Goal: Transaction & Acquisition: Book appointment/travel/reservation

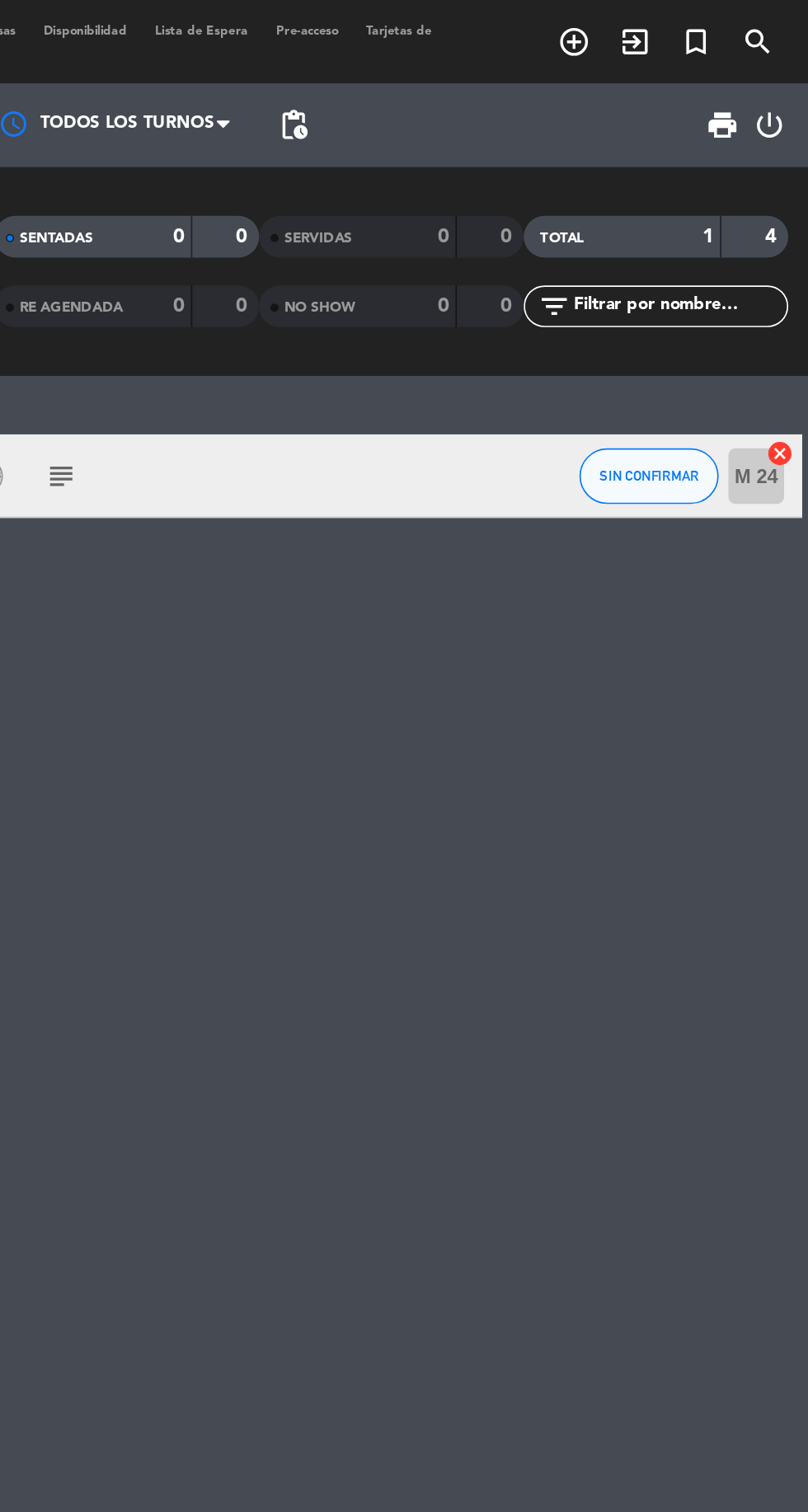
click at [666, 30] on icon "add_circle_outline" at bounding box center [669, 25] width 20 height 20
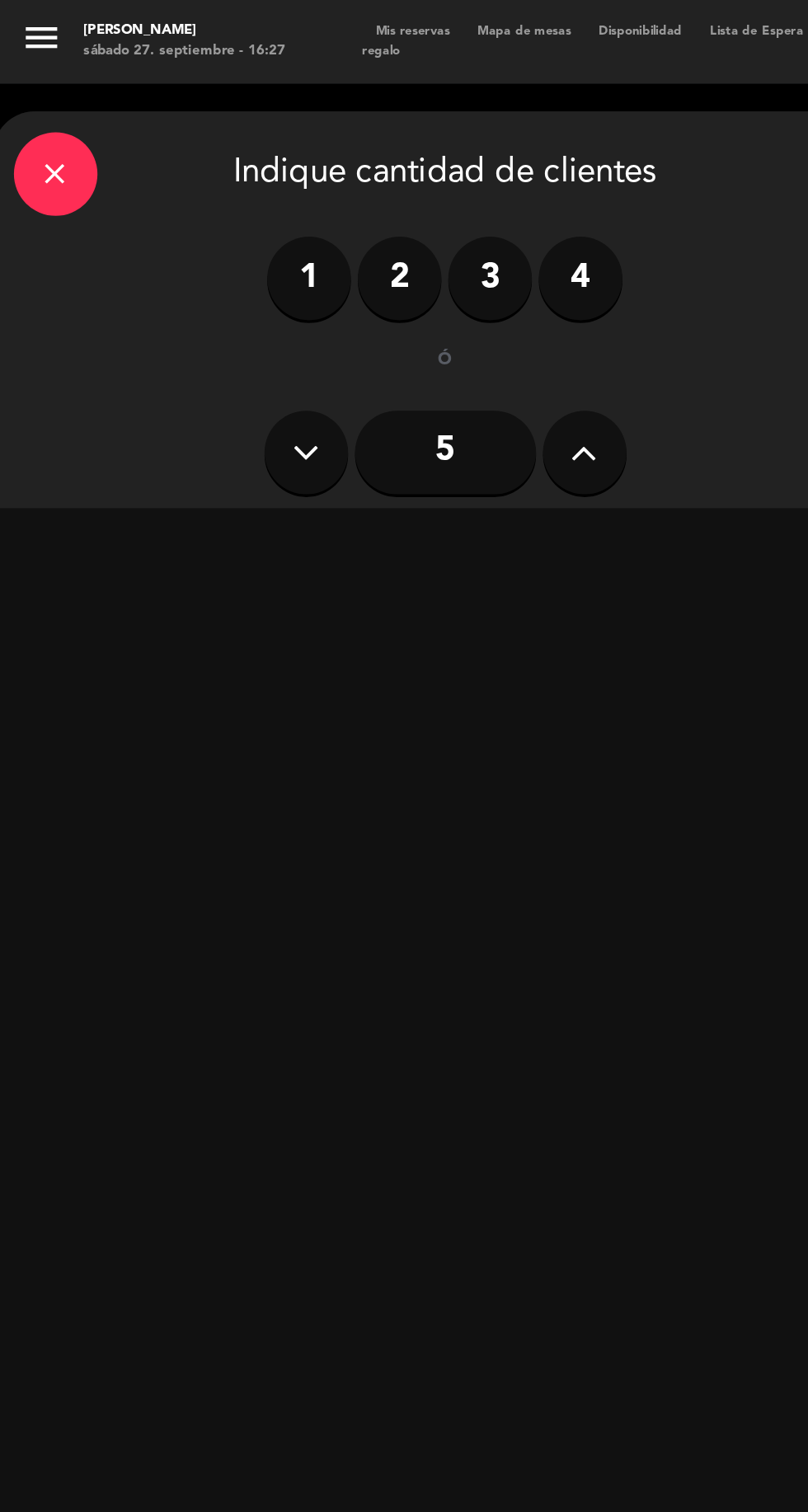
click at [277, 272] on input "5" at bounding box center [263, 267] width 107 height 49
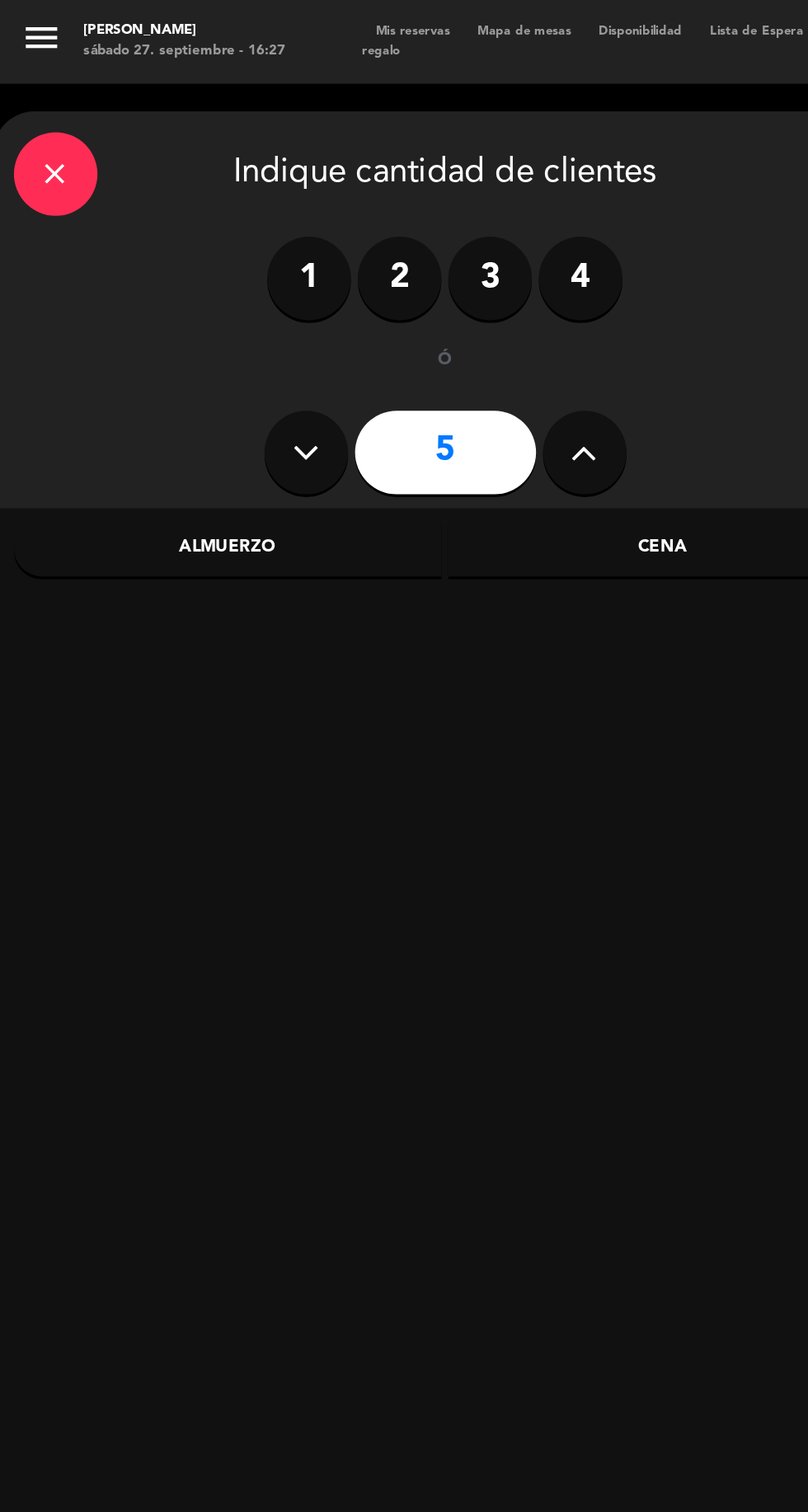
click at [399, 321] on div "Cena" at bounding box center [393, 325] width 254 height 33
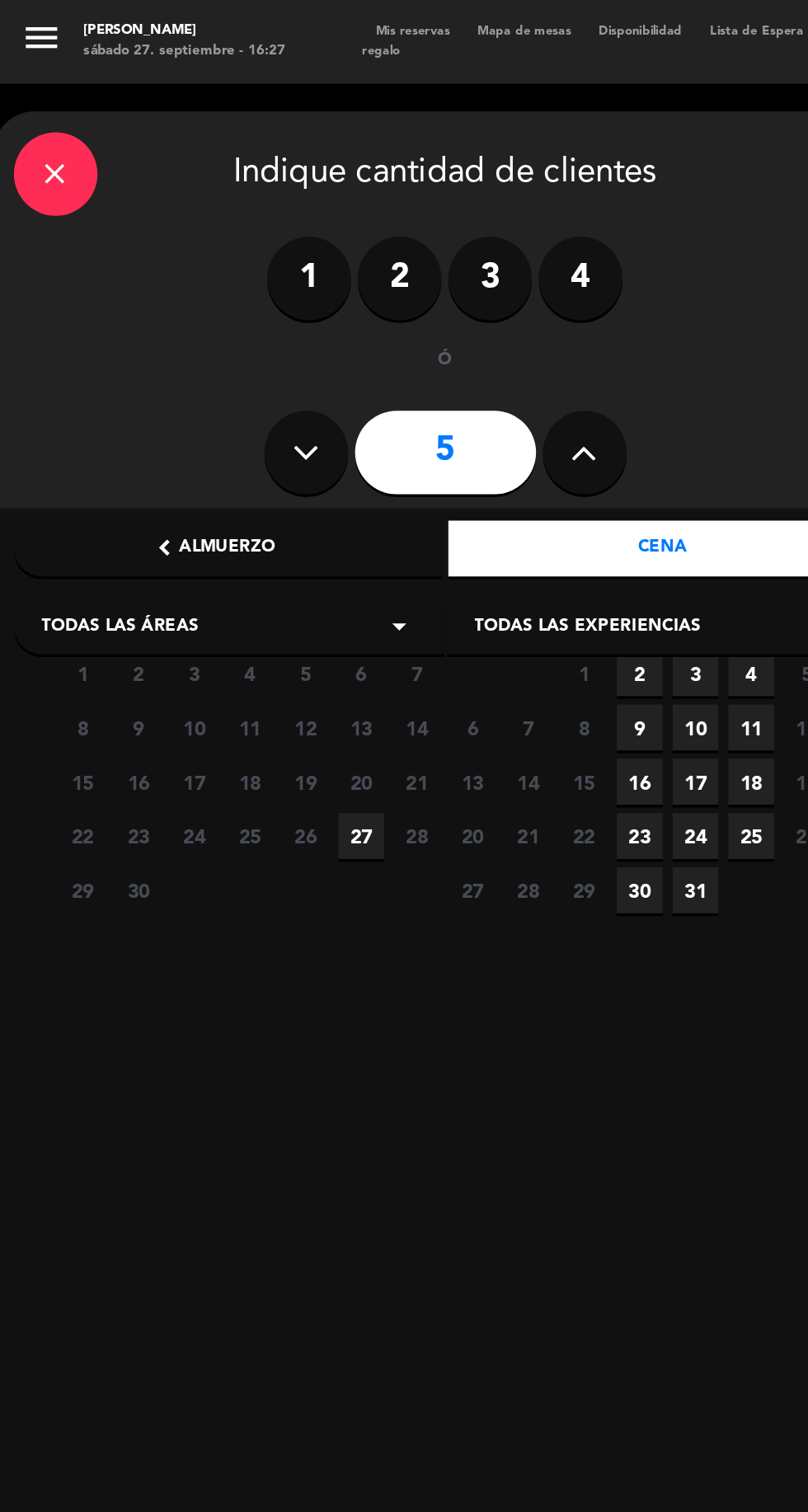
click at [214, 496] on span "27" at bounding box center [214, 495] width 27 height 27
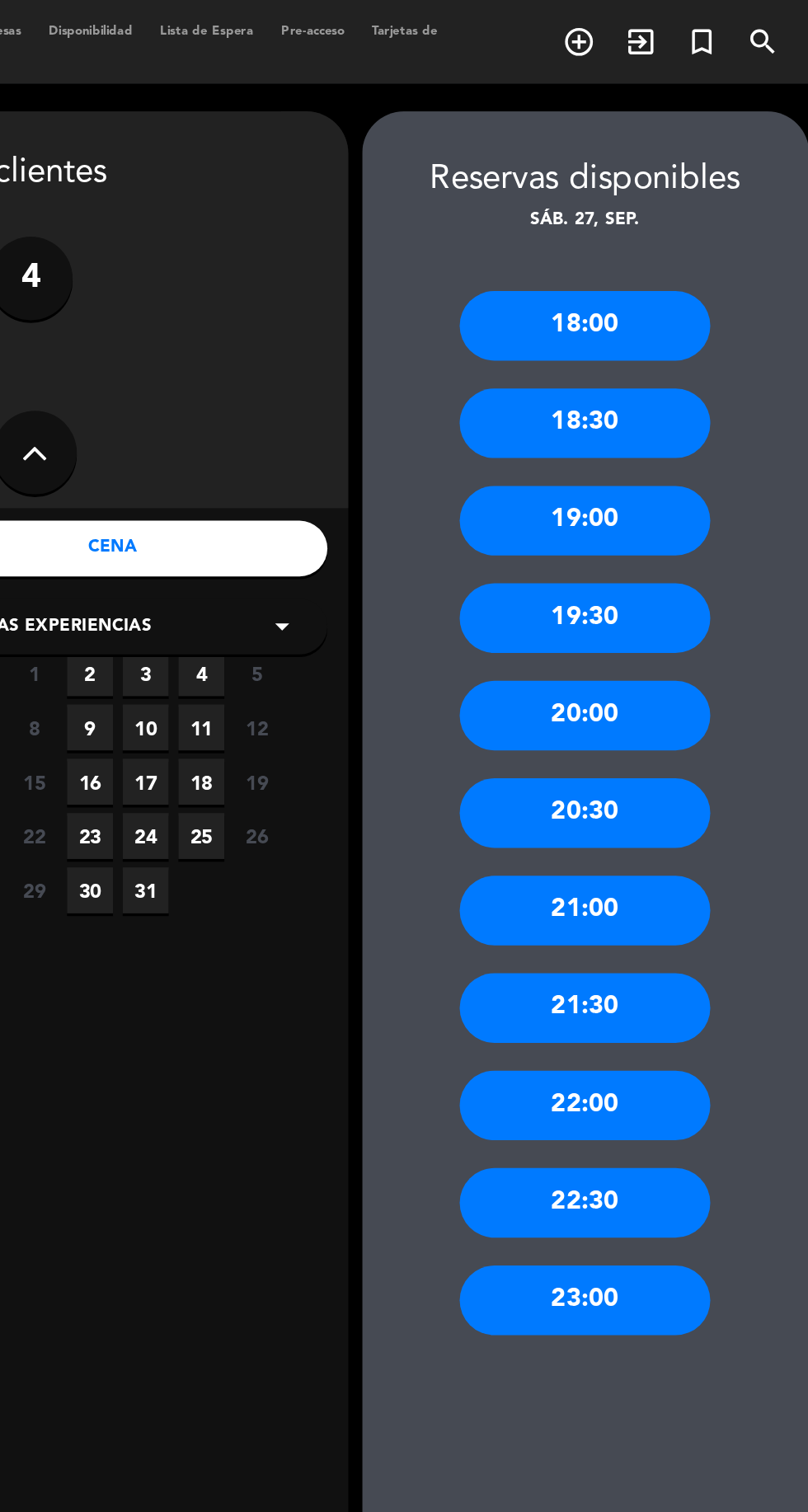
click at [703, 478] on div "20:30" at bounding box center [672, 481] width 149 height 41
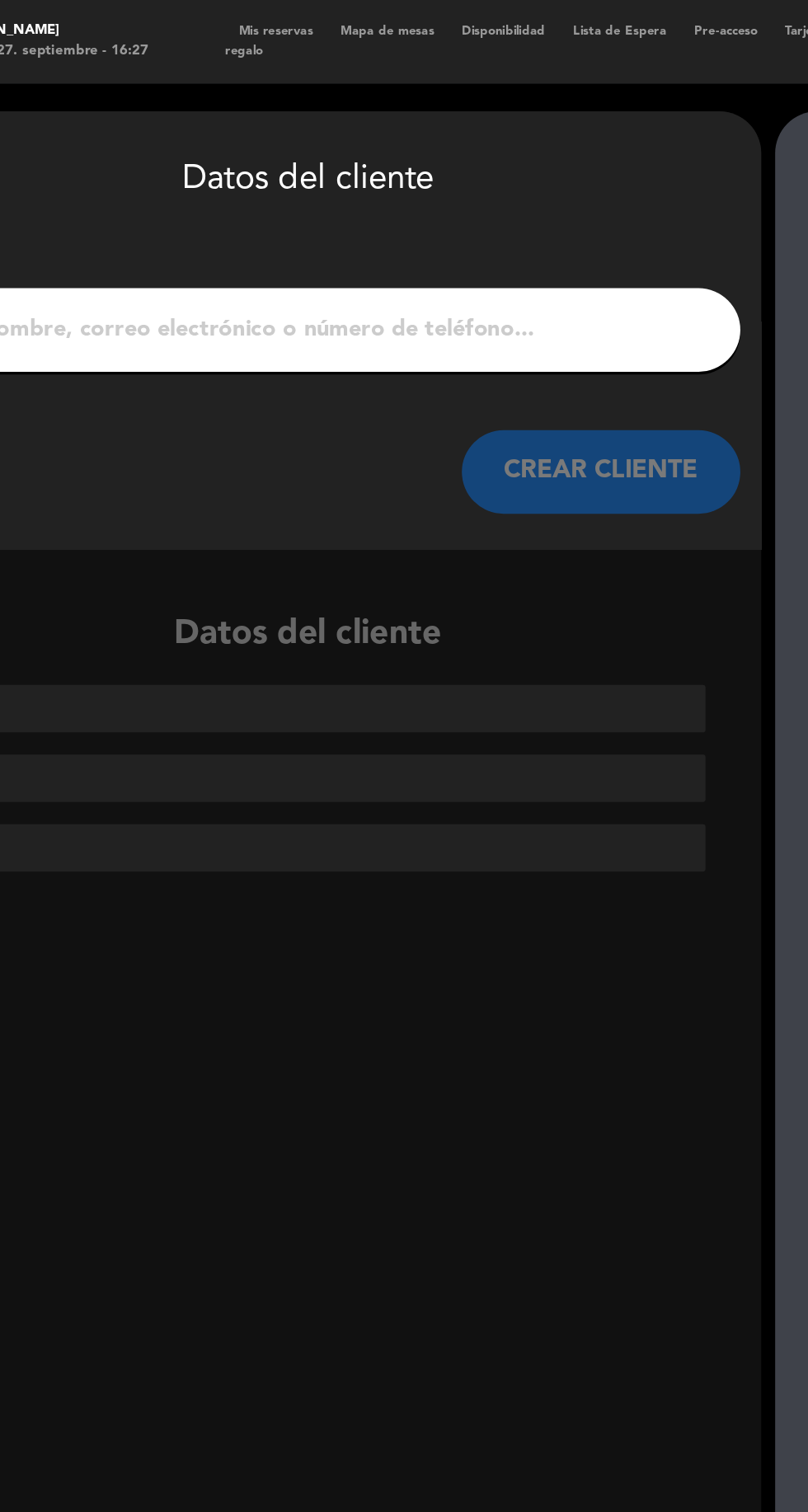
click at [410, 194] on input "1" at bounding box center [264, 194] width 487 height 23
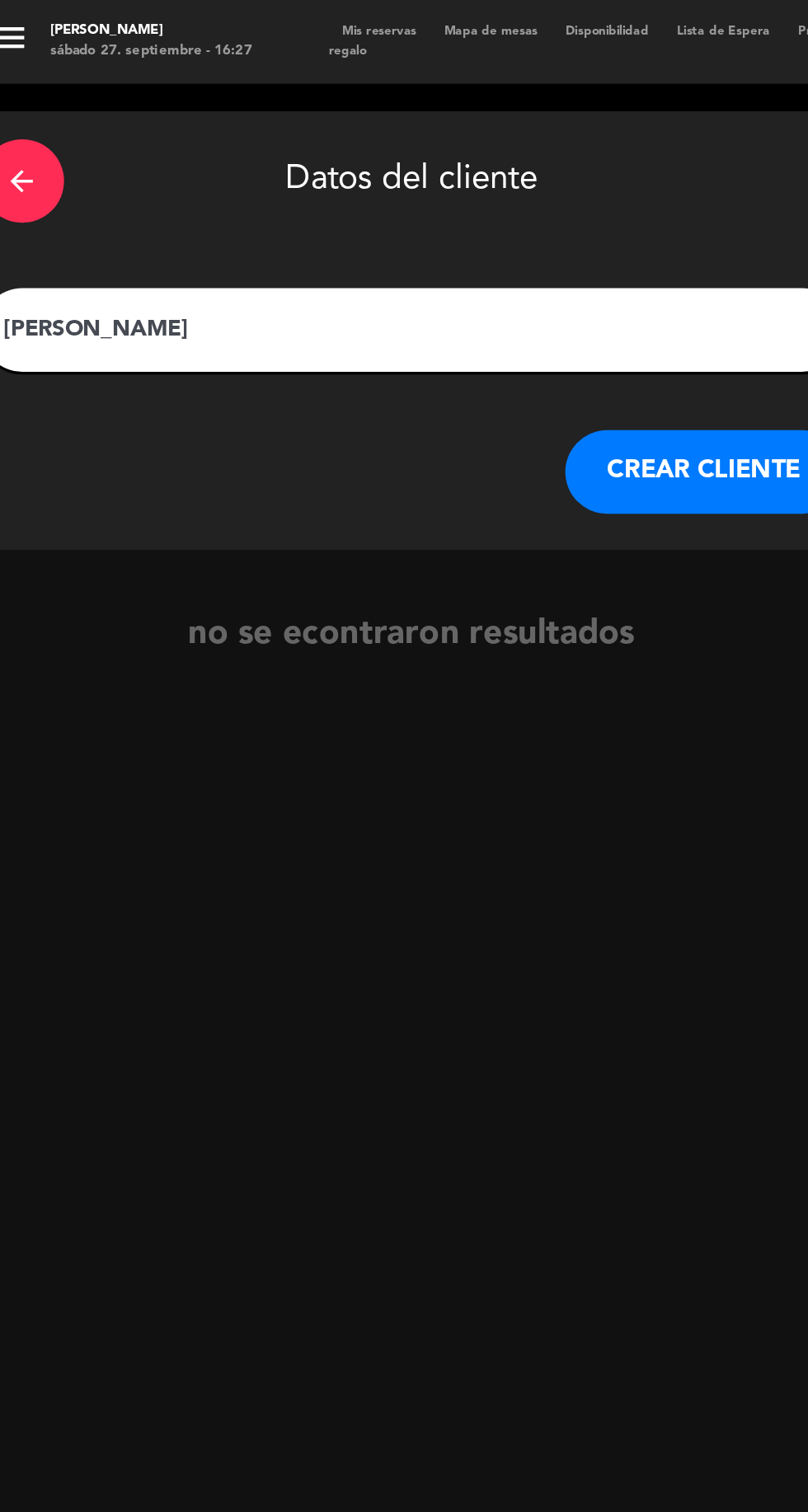
click at [284, 172] on div "[PERSON_NAME]" at bounding box center [264, 195] width 511 height 49
click at [311, 205] on input "[PERSON_NAME]" at bounding box center [264, 194] width 487 height 23
type input "[PERSON_NAME]"
click at [424, 281] on button "CREAR CLIENTE" at bounding box center [436, 279] width 165 height 49
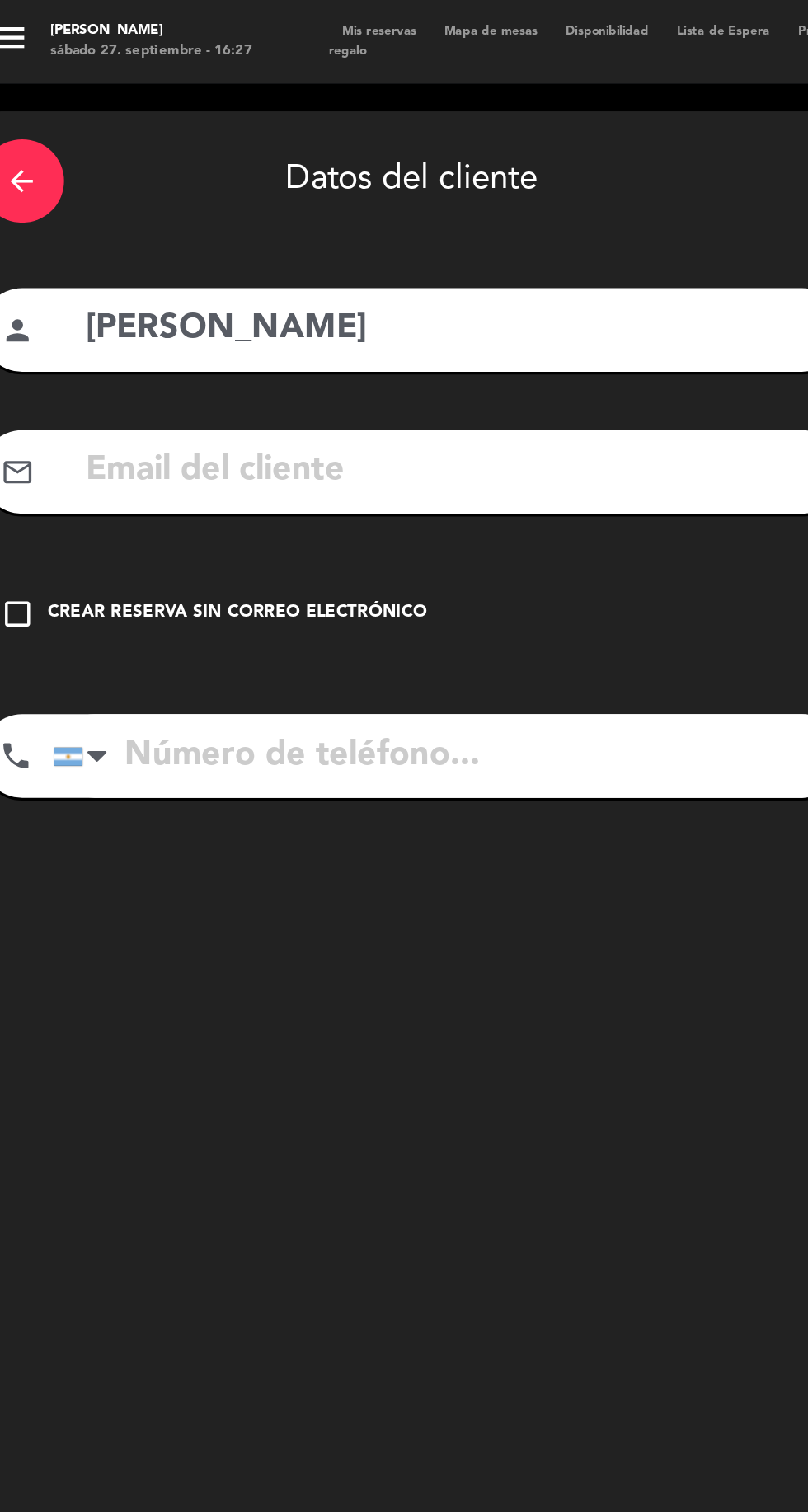
click at [279, 455] on input "tel" at bounding box center [285, 447] width 468 height 49
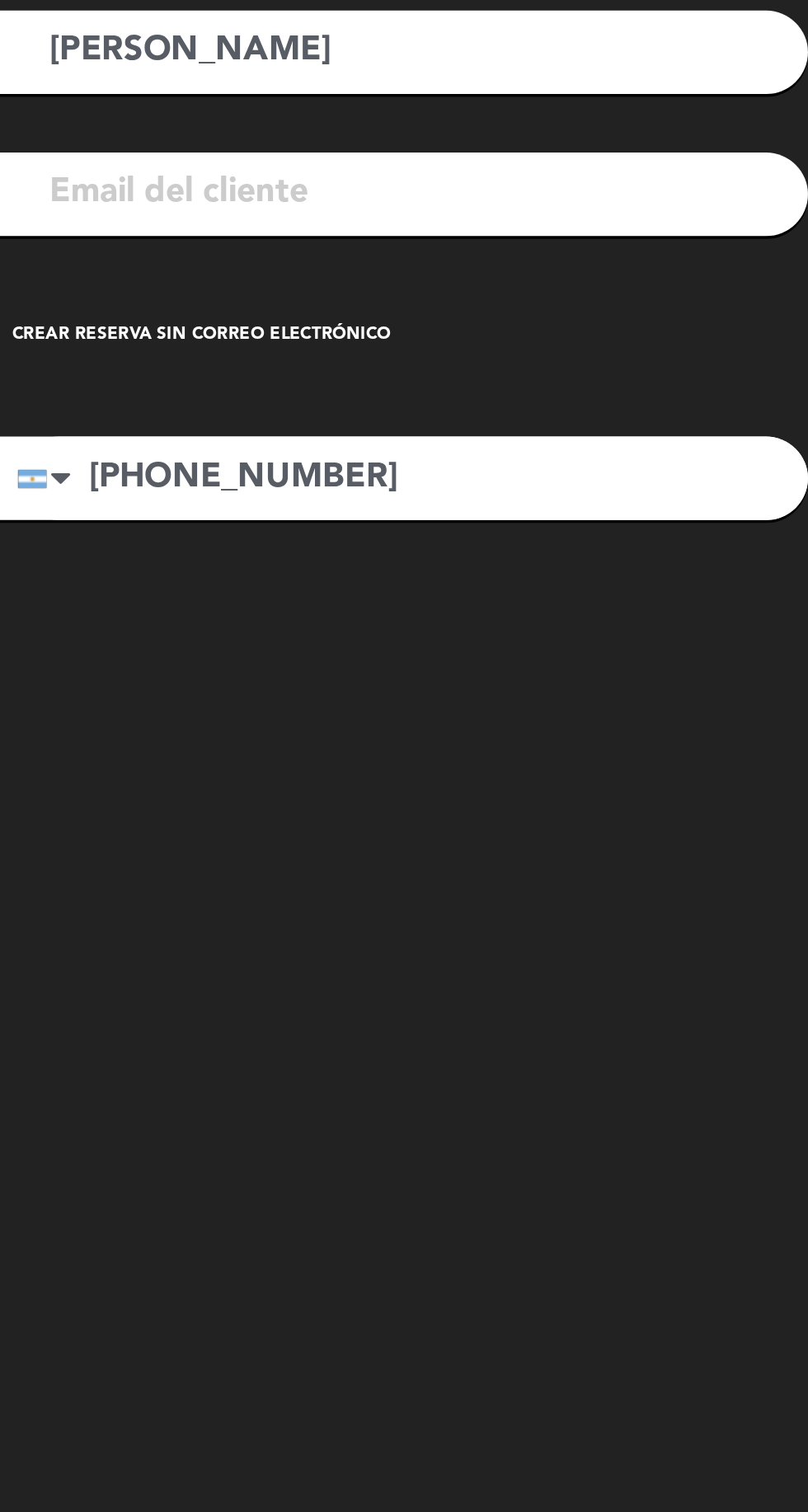
type input "[PHONE_NUMBER]"
click at [440, 591] on div "arrow_back Datos del cliente person [PERSON_NAME] mail_outline check_box_outlin…" at bounding box center [263, 780] width 536 height 1429
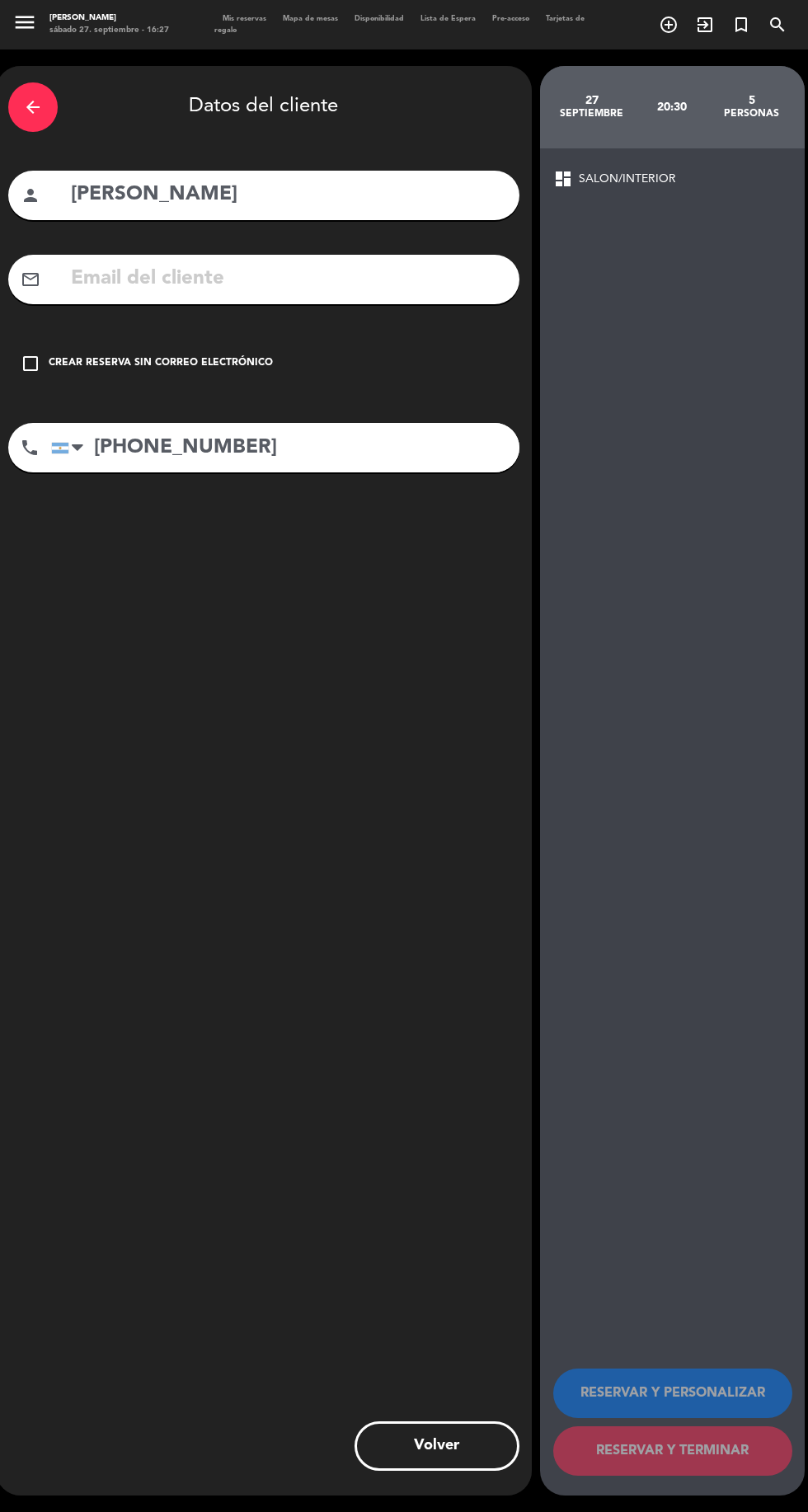
click at [56, 380] on div "check_box_outline_blank Crear reserva sin correo electrónico" at bounding box center [264, 363] width 511 height 49
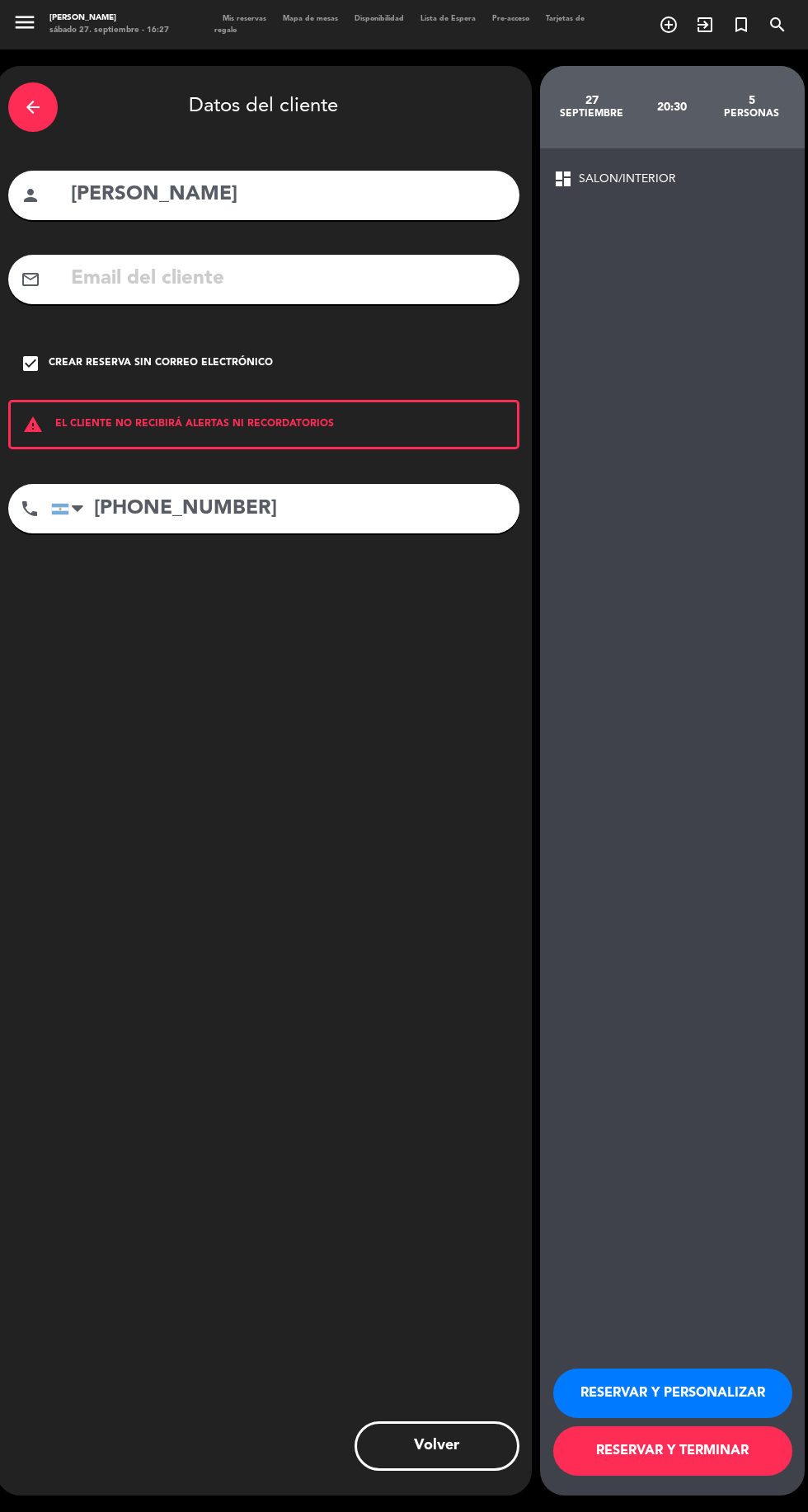
click at [695, 1476] on button "RESERVAR Y TERMINAR" at bounding box center [673, 1451] width 239 height 49
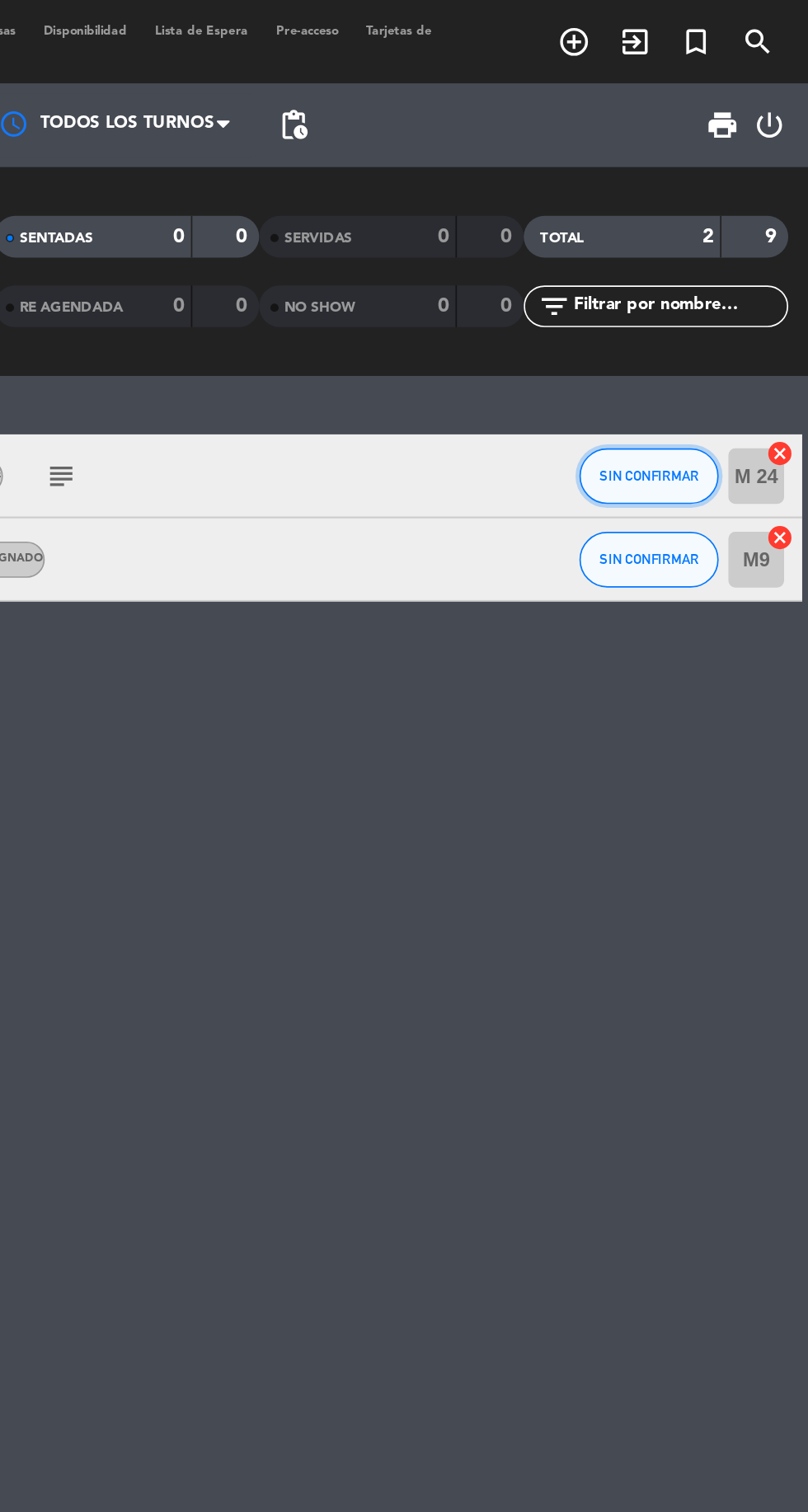
click at [709, 270] on button "SIN CONFIRMAR" at bounding box center [713, 282] width 82 height 33
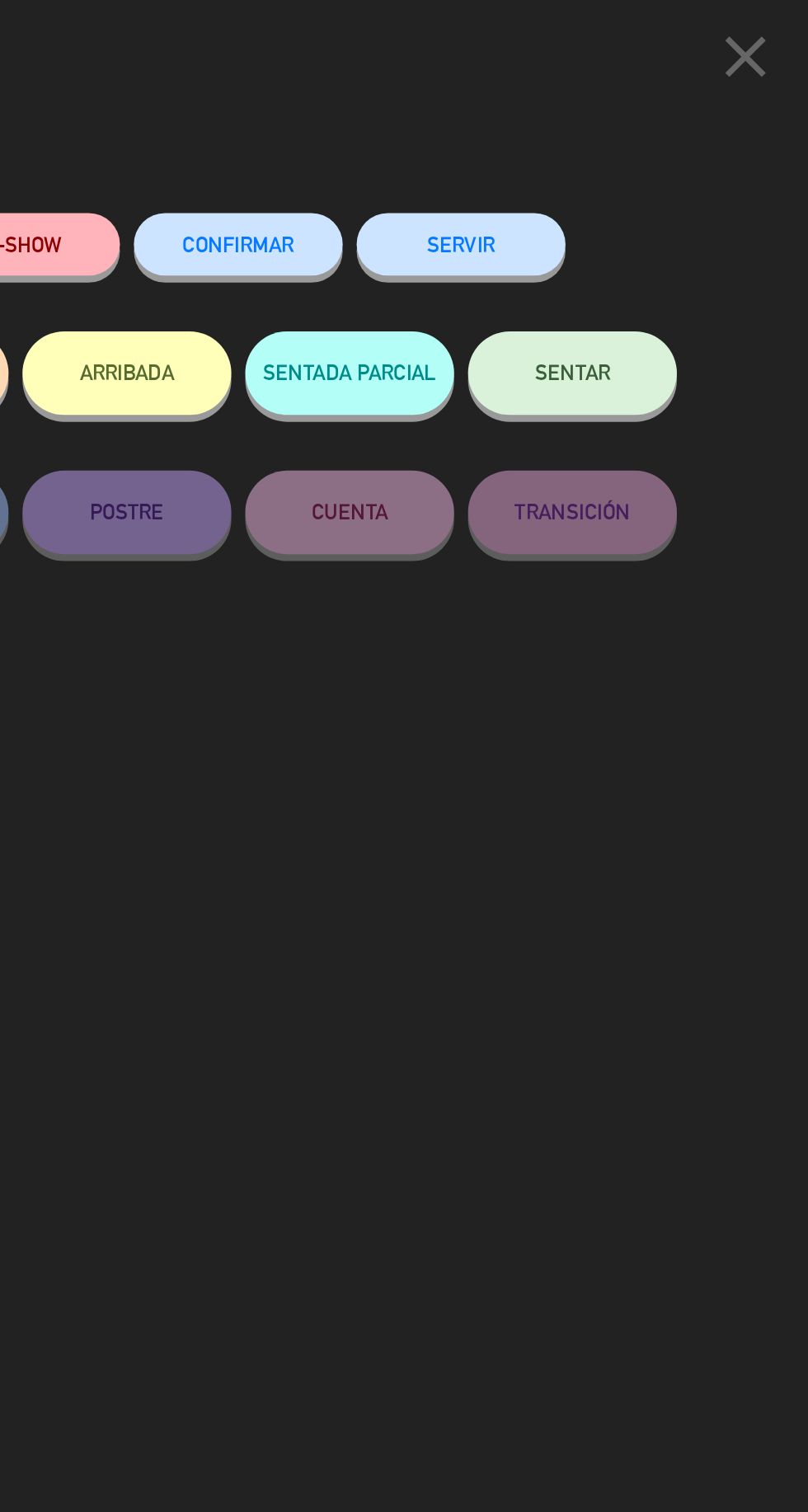
click at [510, 147] on button "CONFIRMAR" at bounding box center [469, 144] width 123 height 37
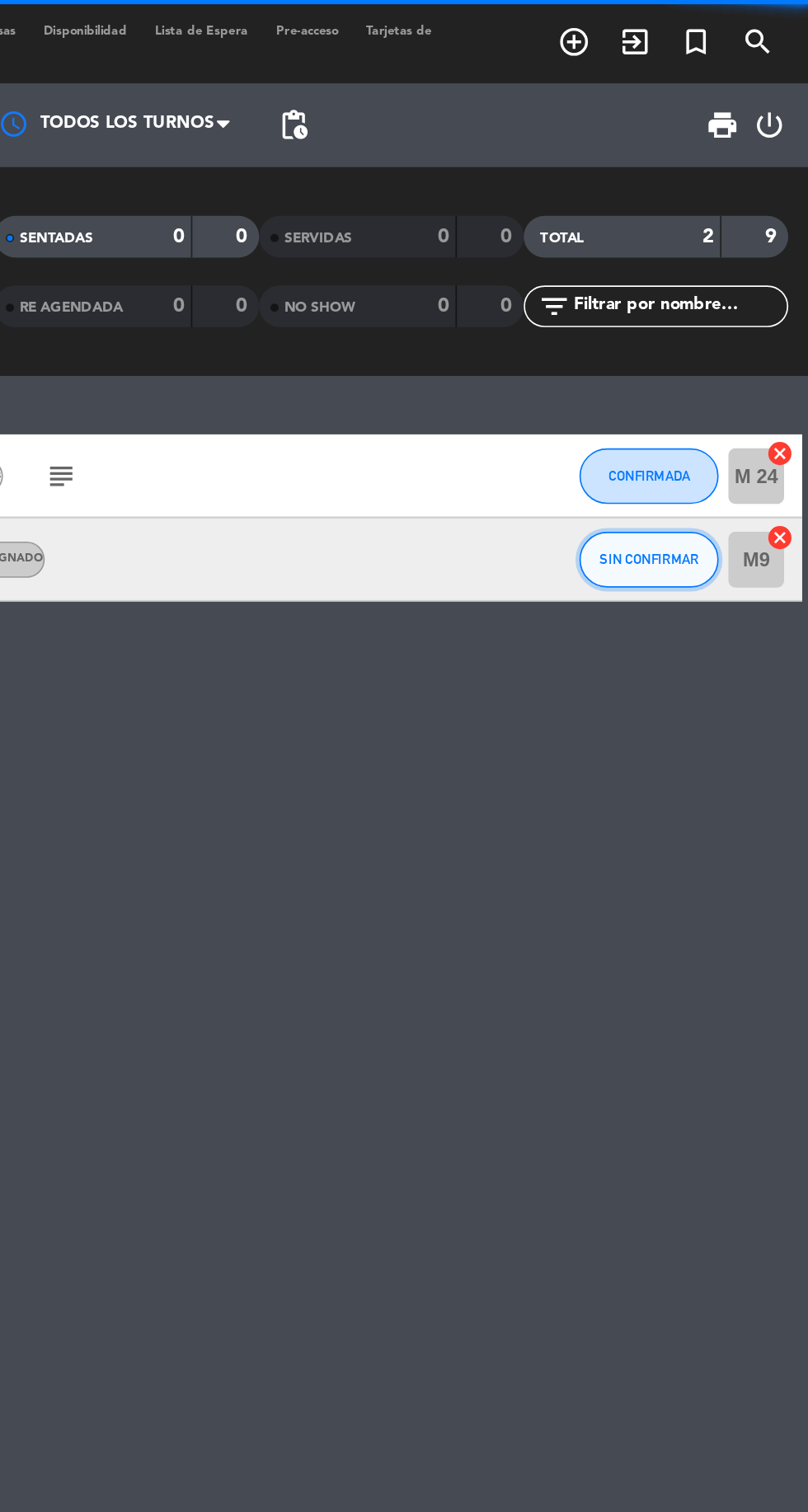
click at [737, 334] on span "SIN CONFIRMAR" at bounding box center [714, 331] width 58 height 9
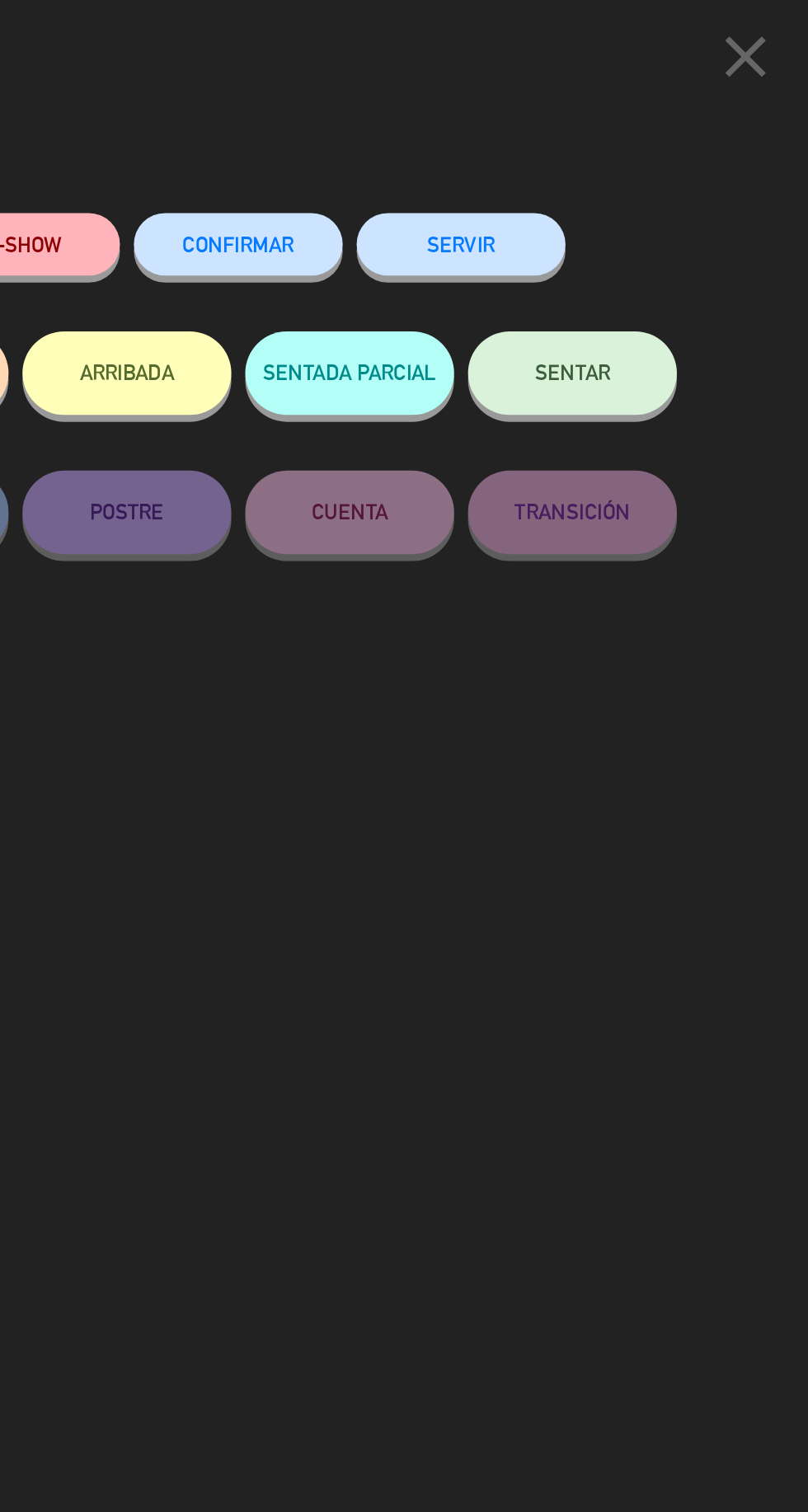
click at [475, 160] on button "CONFIRMAR" at bounding box center [469, 144] width 123 height 37
